Goal: Task Accomplishment & Management: Complete application form

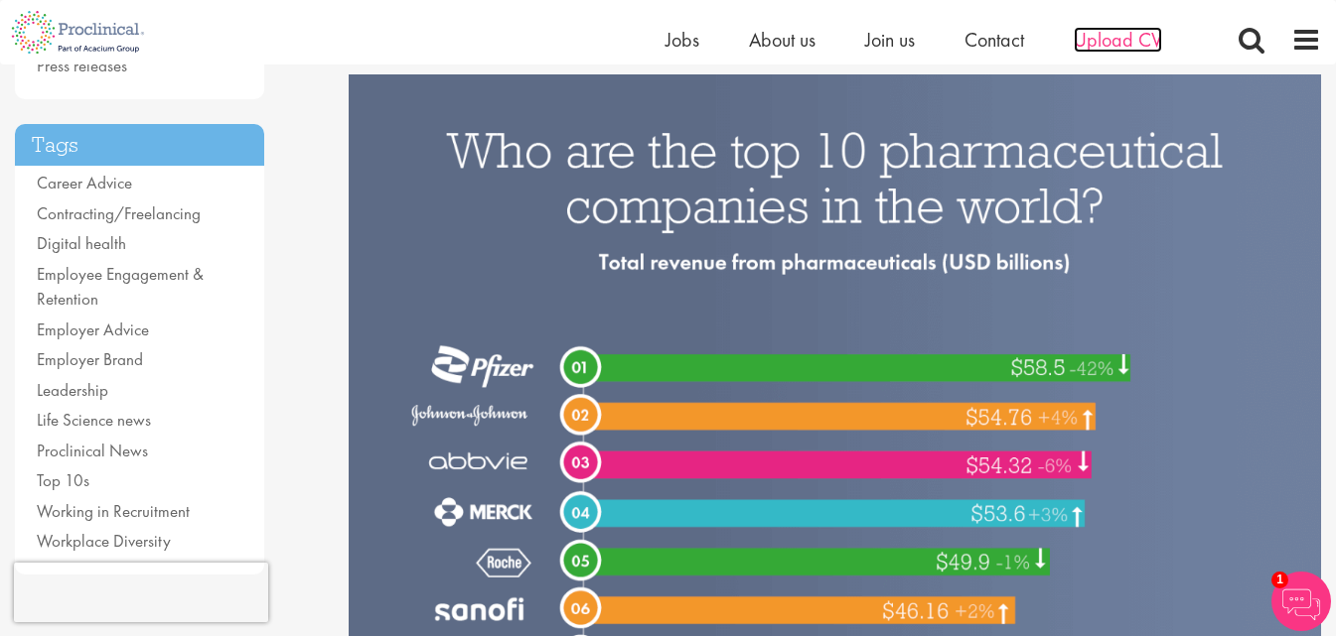
click at [1117, 52] on span "Upload CV" at bounding box center [1117, 40] width 88 height 26
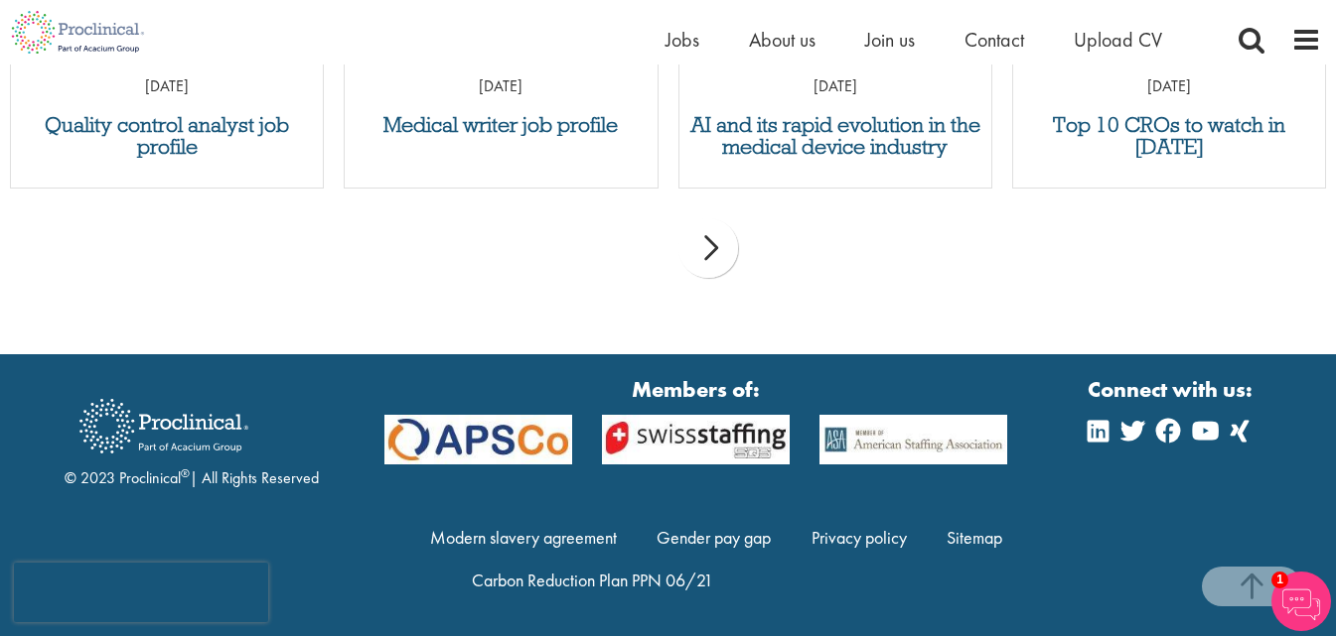
scroll to position [2256, 0]
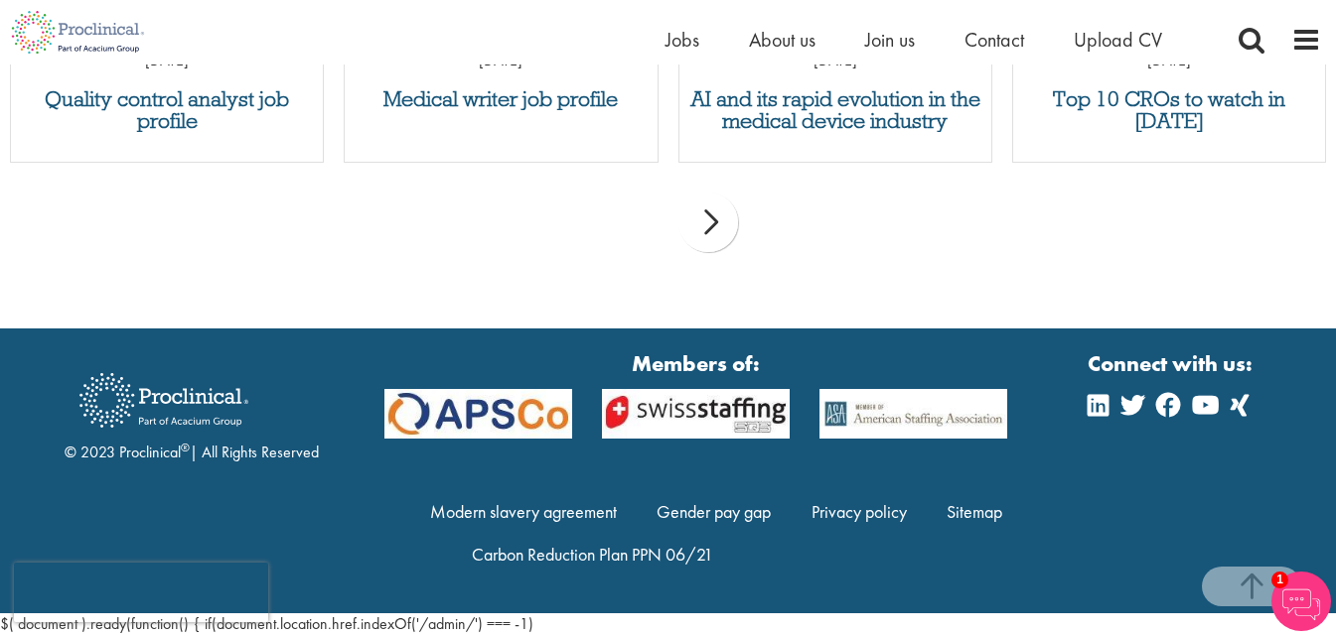
click at [710, 218] on div "next" at bounding box center [708, 223] width 60 height 60
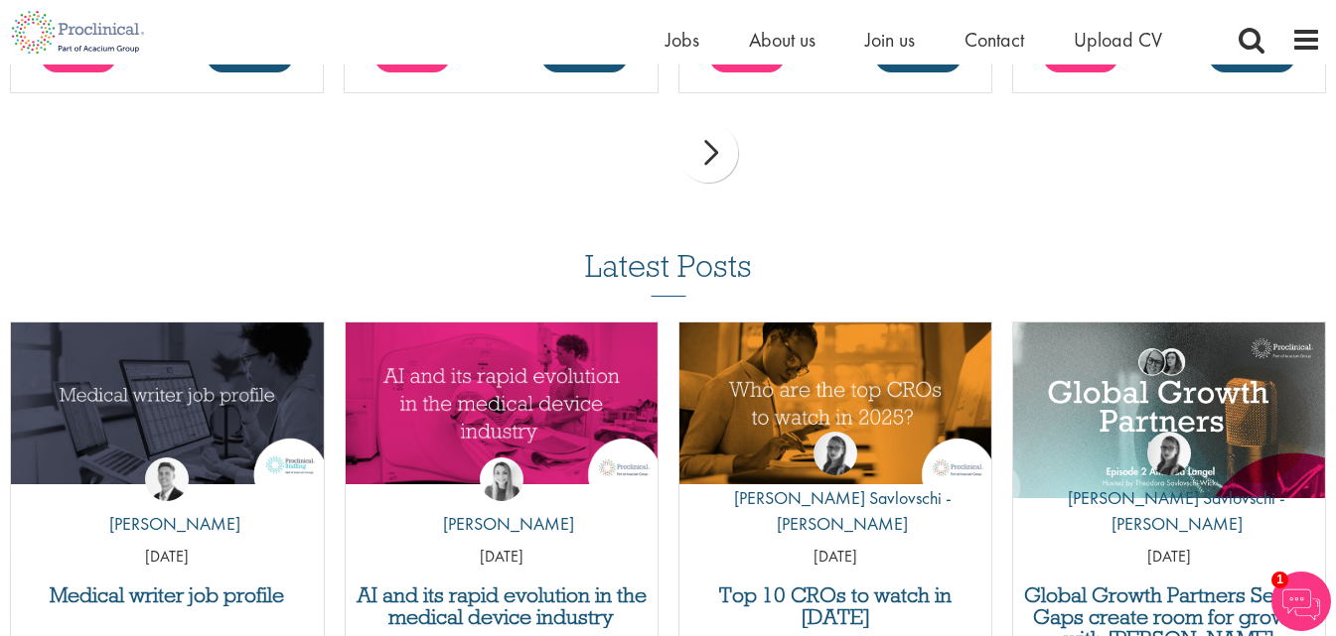
scroll to position [1462, 0]
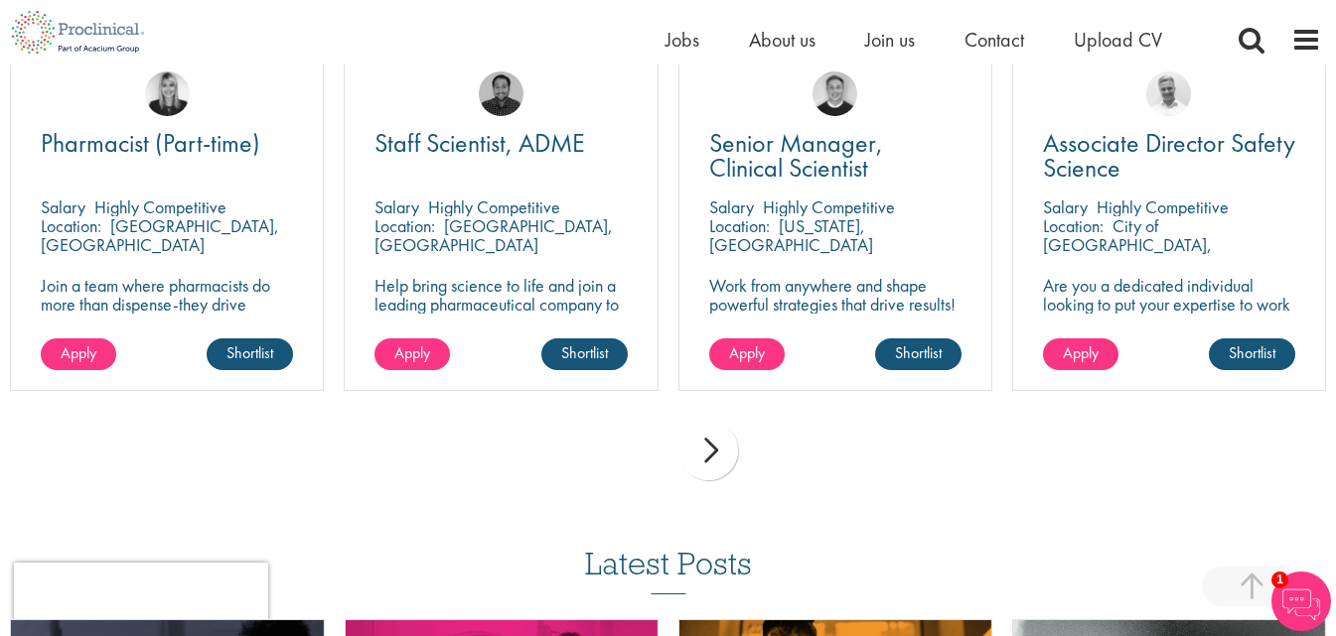
click at [706, 446] on div "next" at bounding box center [708, 451] width 60 height 60
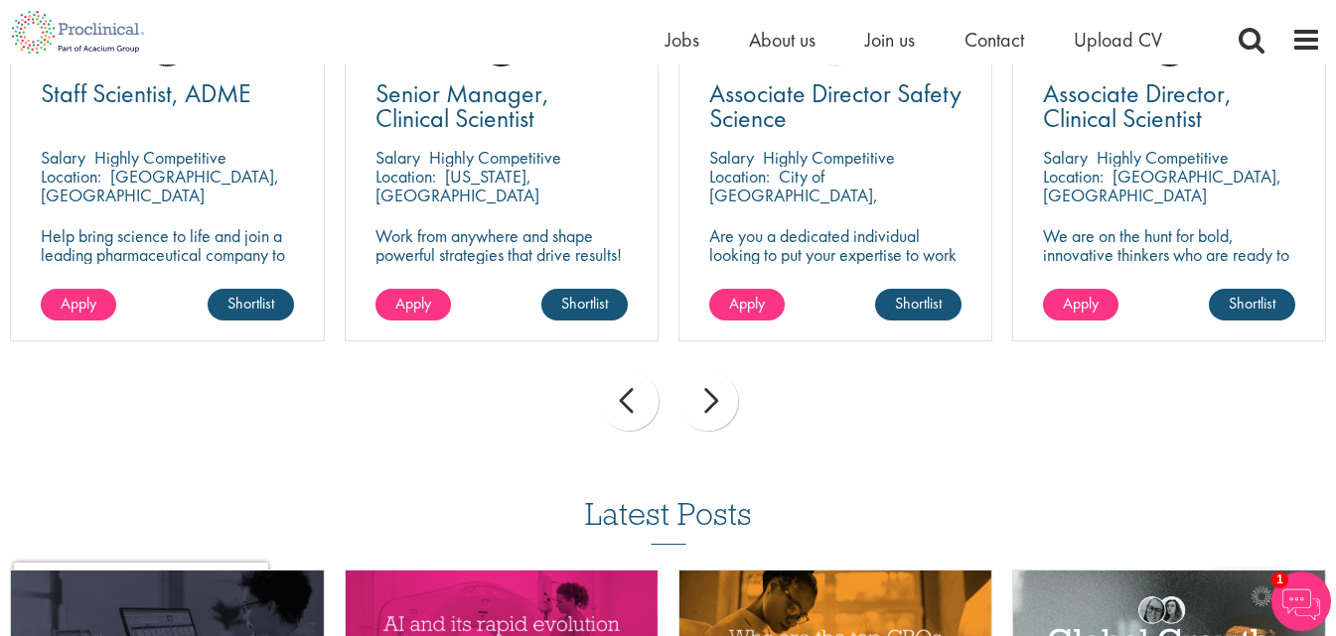
scroll to position [1561, 0]
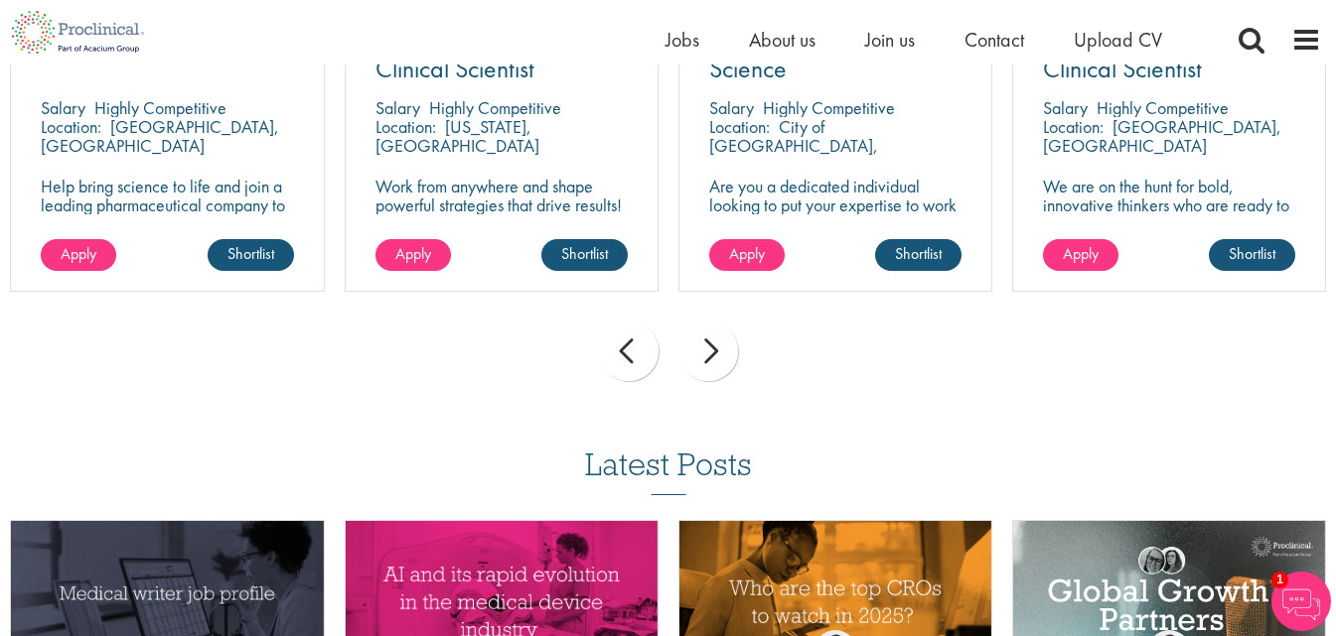
click at [707, 352] on div "next" at bounding box center [708, 352] width 60 height 60
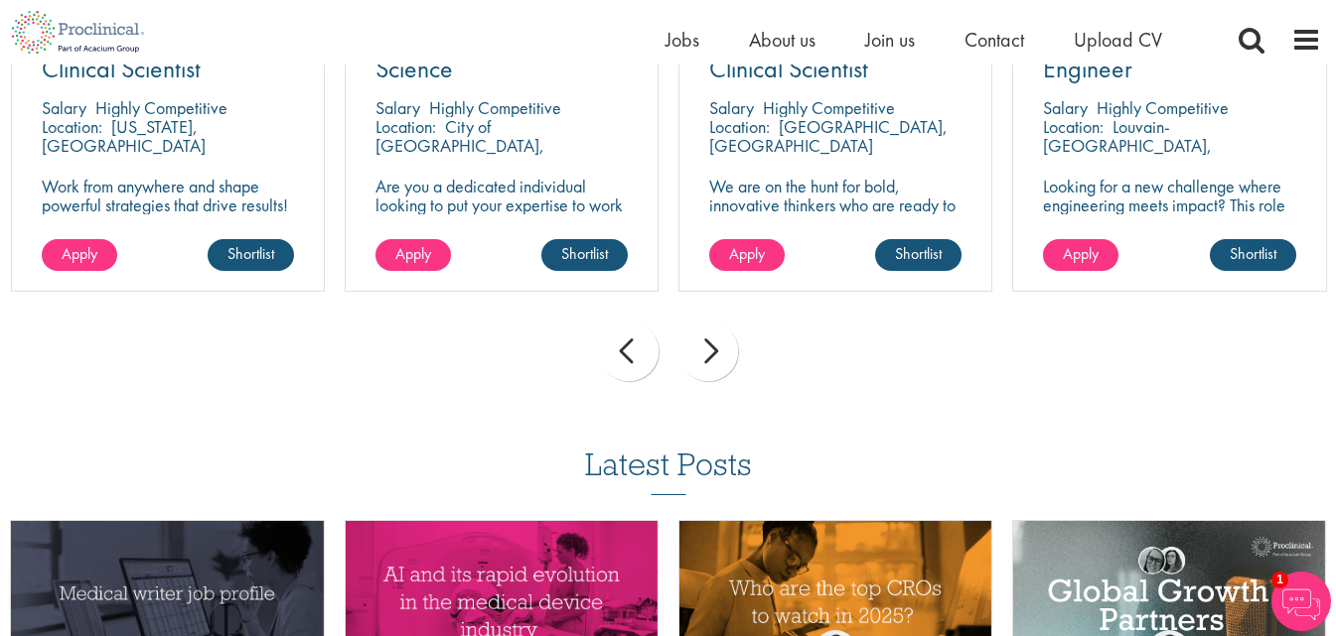
click at [707, 352] on div "next" at bounding box center [708, 352] width 60 height 60
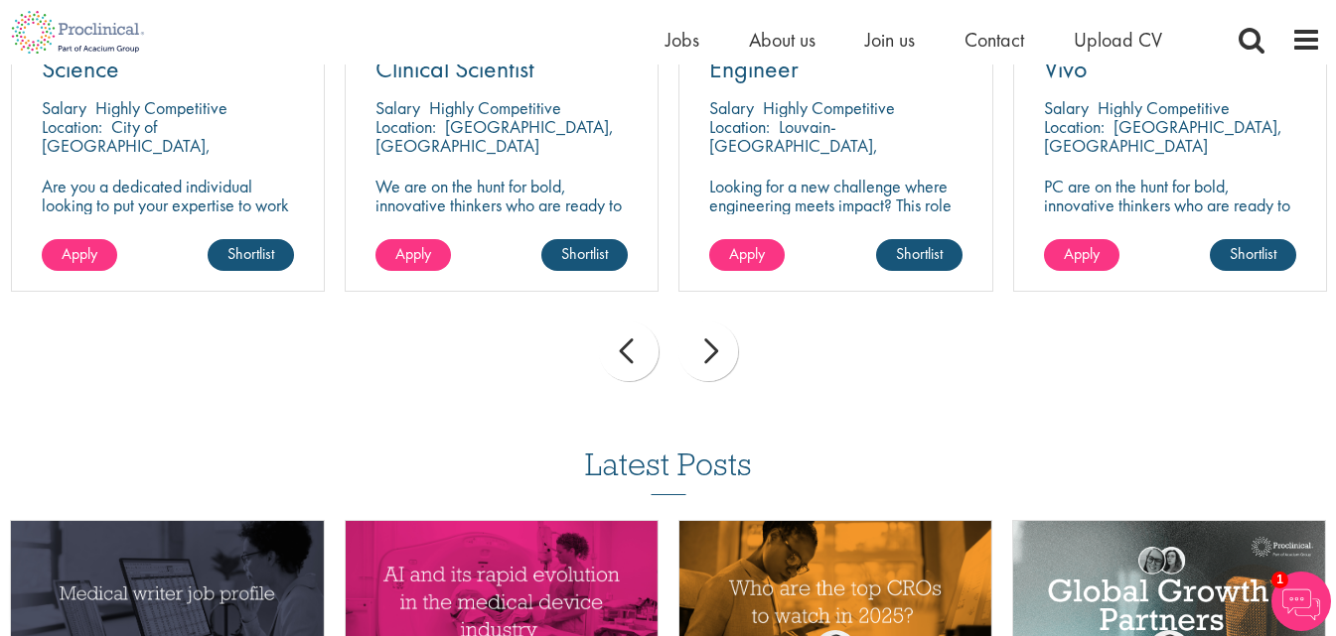
click at [707, 352] on div "next" at bounding box center [708, 352] width 60 height 60
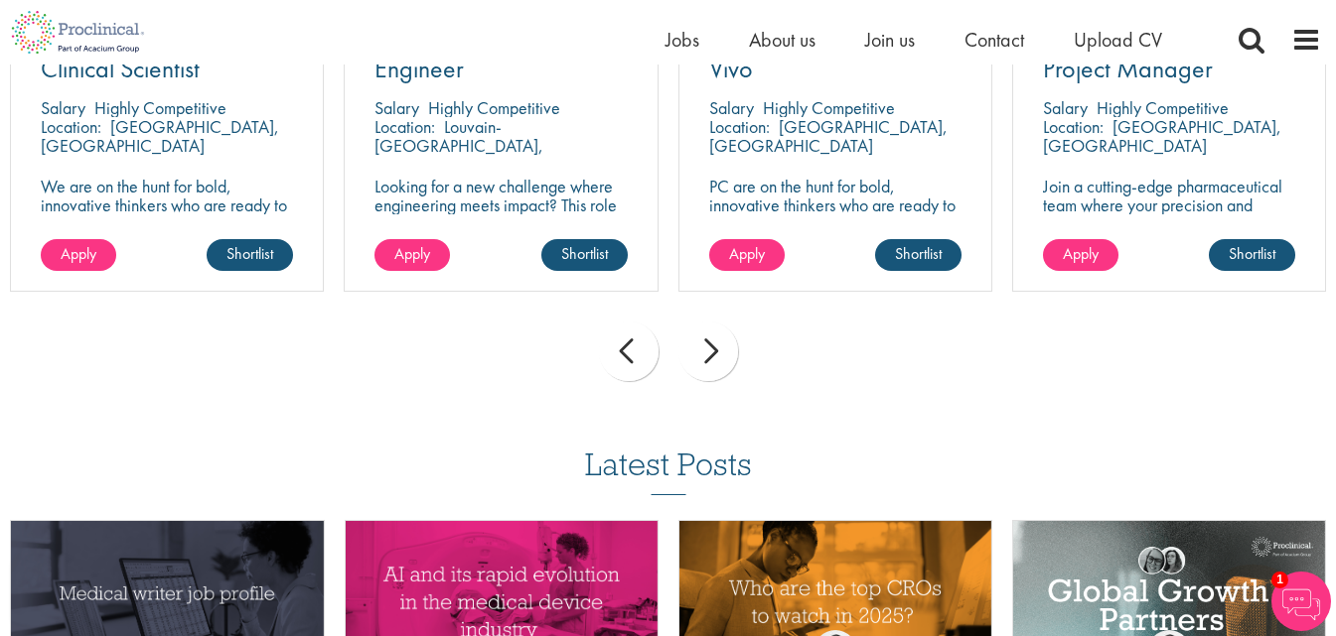
click at [707, 352] on div "next" at bounding box center [708, 352] width 60 height 60
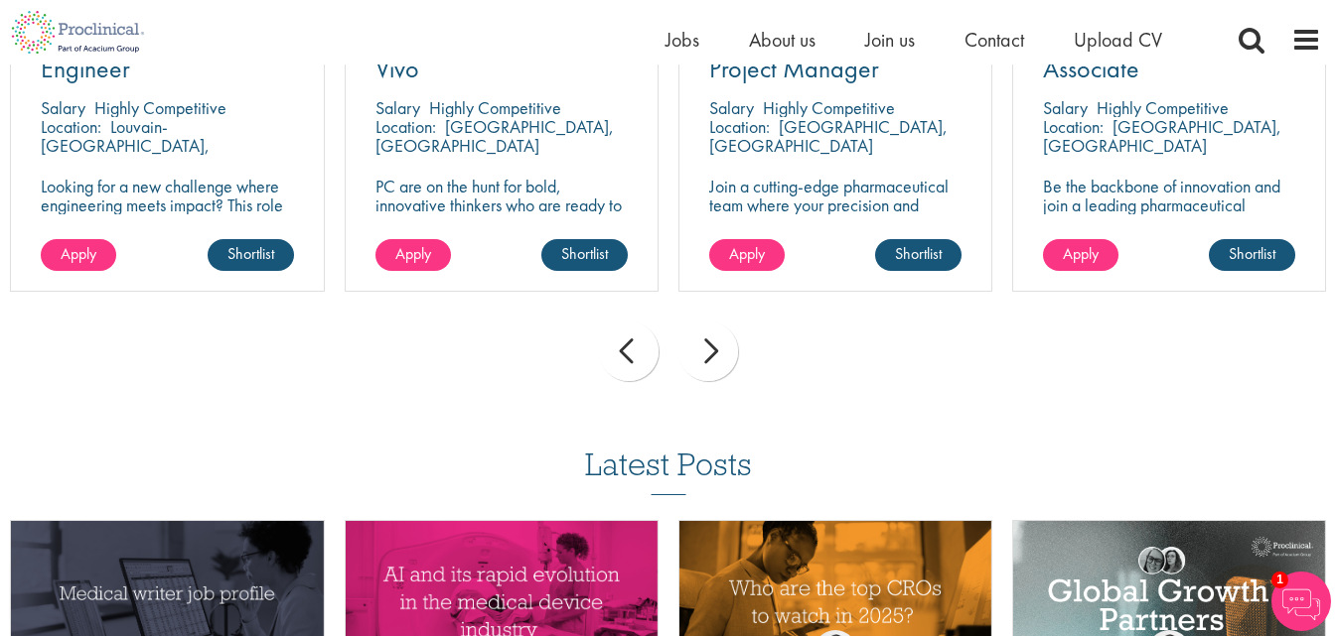
click at [707, 352] on div "next" at bounding box center [708, 352] width 60 height 60
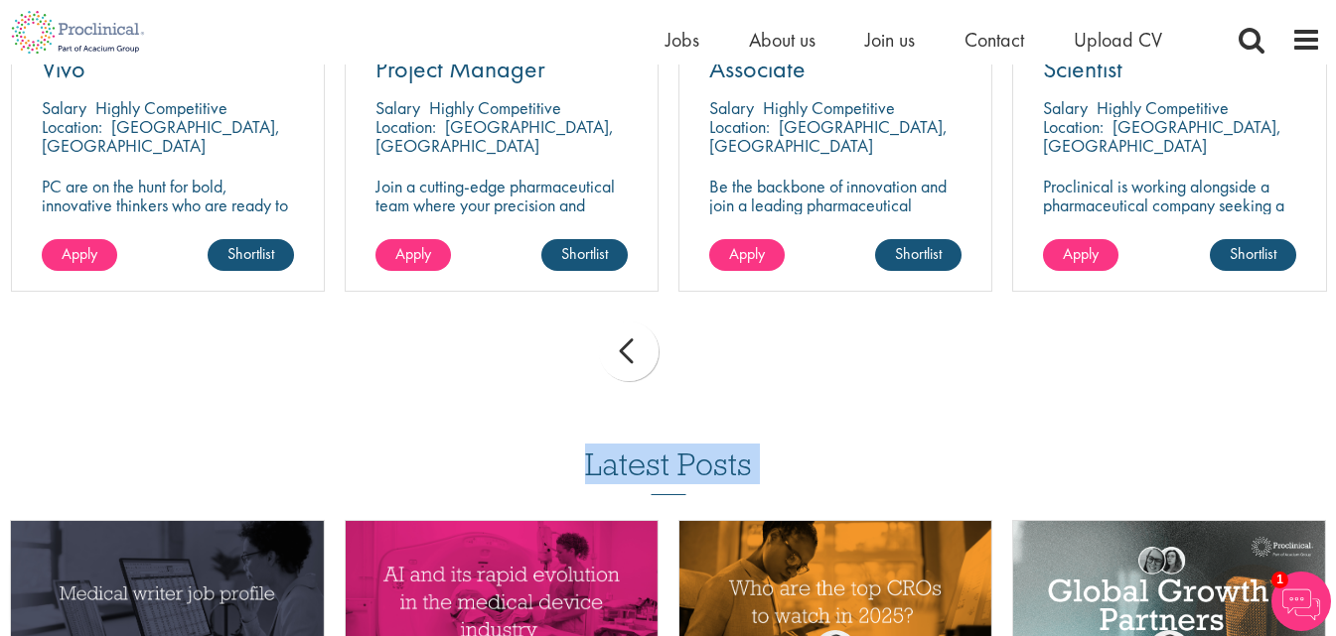
click at [707, 352] on div "prev next" at bounding box center [668, 355] width 1336 height 86
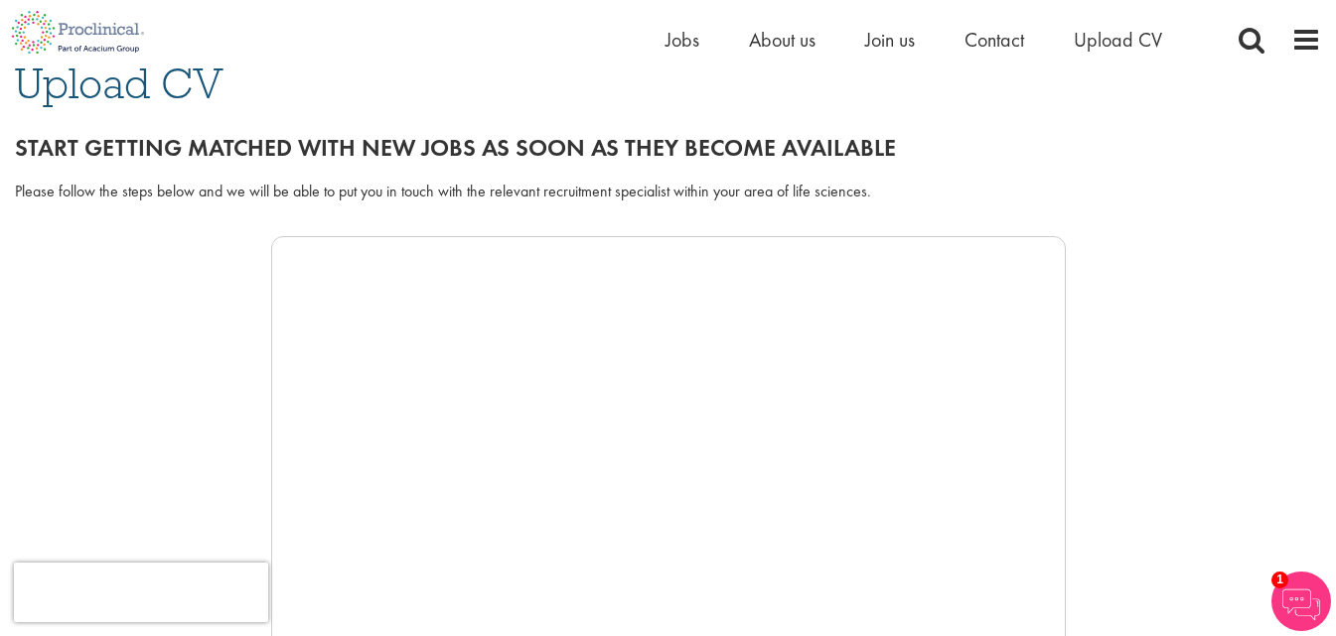
scroll to position [0, 0]
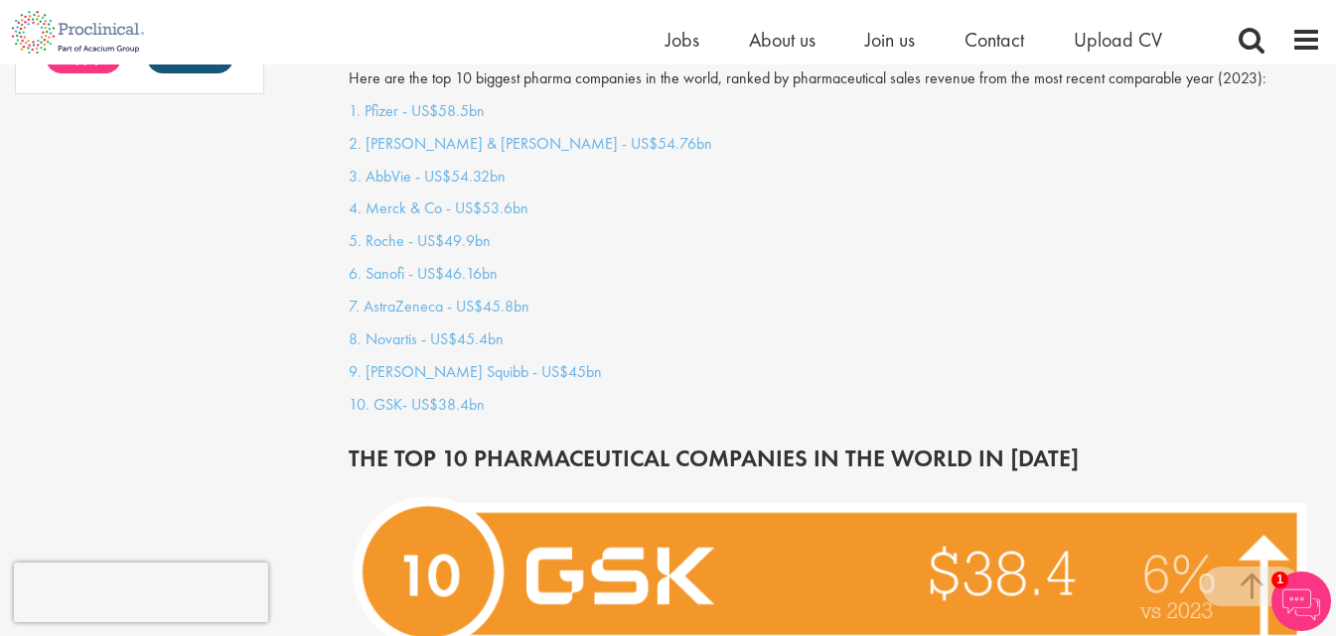
scroll to position [1802, 0]
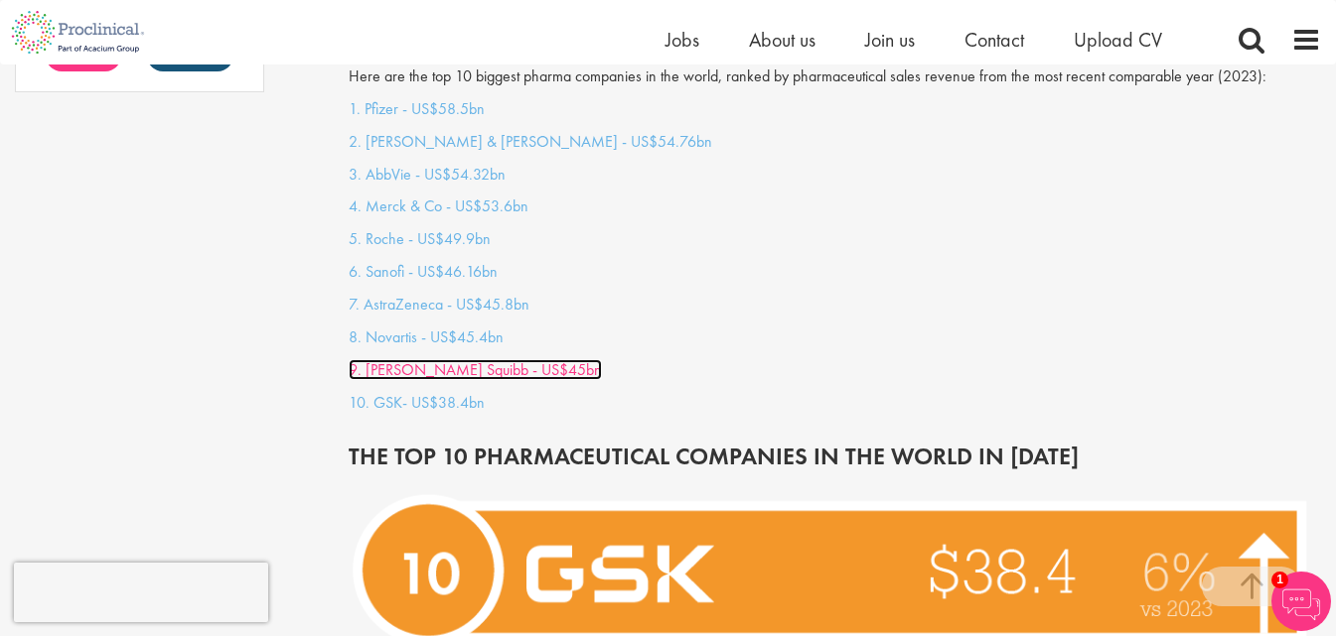
click at [453, 359] on link "9. [PERSON_NAME] Squibb - US$45bn" at bounding box center [475, 369] width 253 height 21
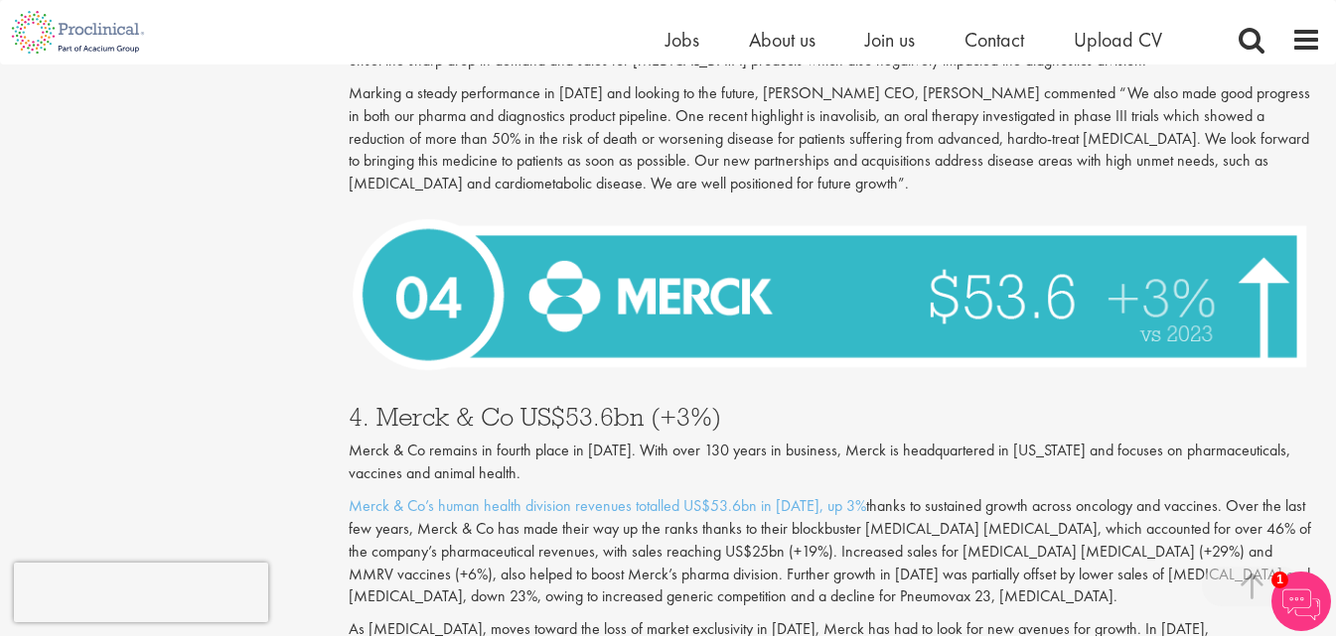
scroll to position [5290, 0]
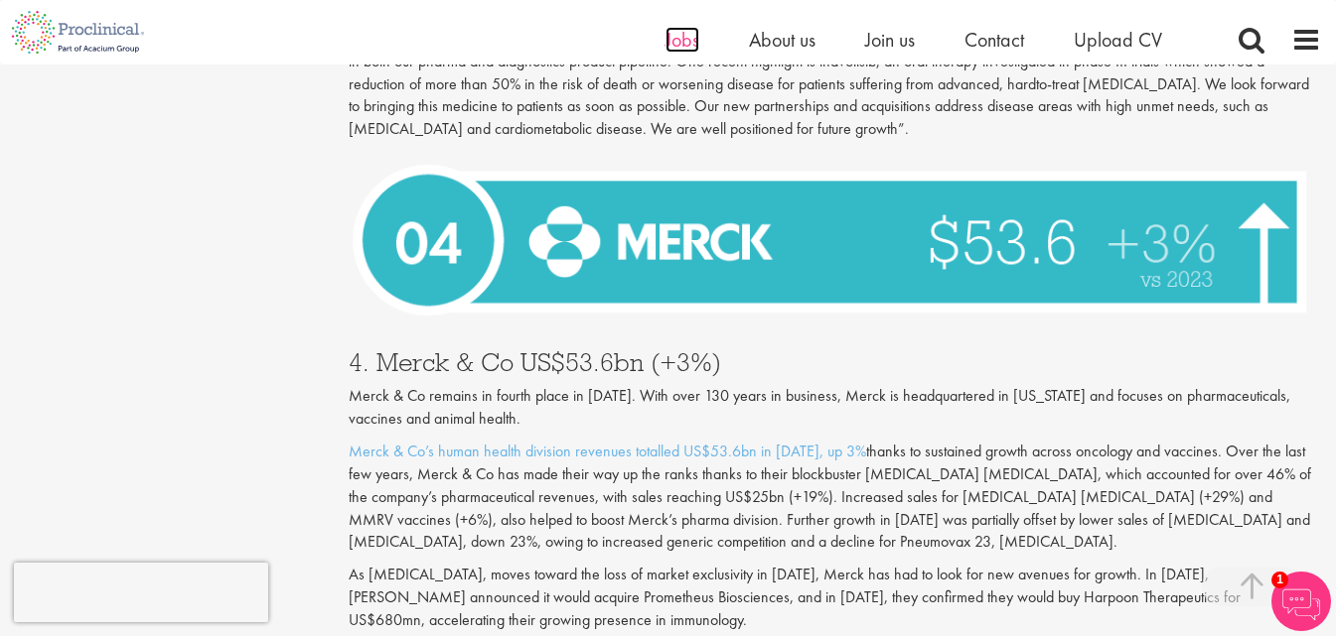
click at [666, 39] on span "Jobs" at bounding box center [682, 40] width 34 height 26
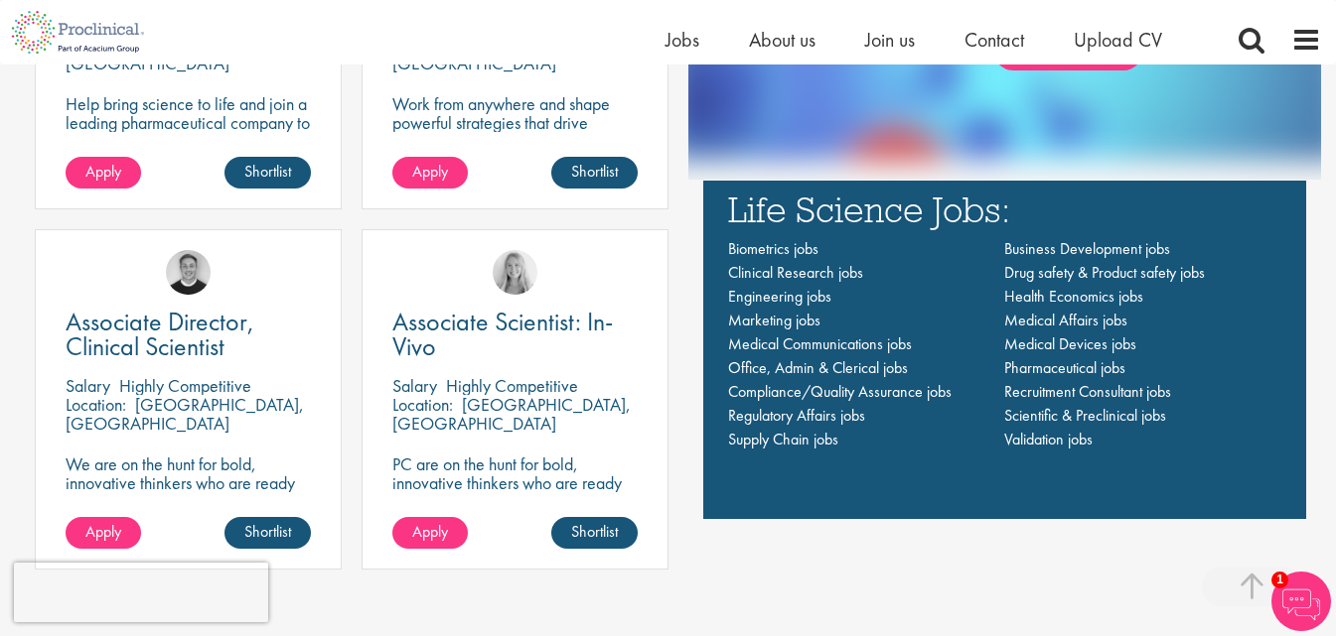
scroll to position [1390, 0]
